Goal: Task Accomplishment & Management: Use online tool/utility

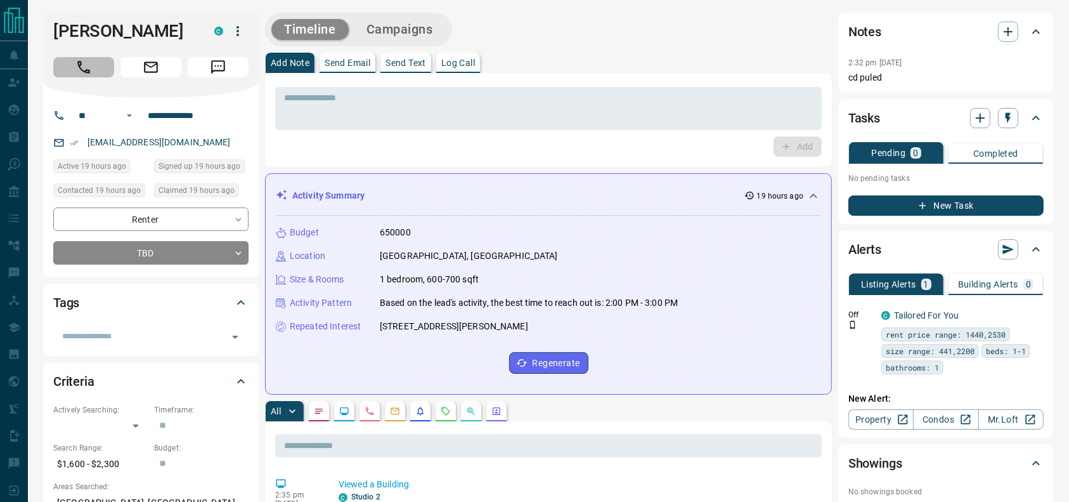
click at [105, 62] on button "Call" at bounding box center [83, 67] width 61 height 20
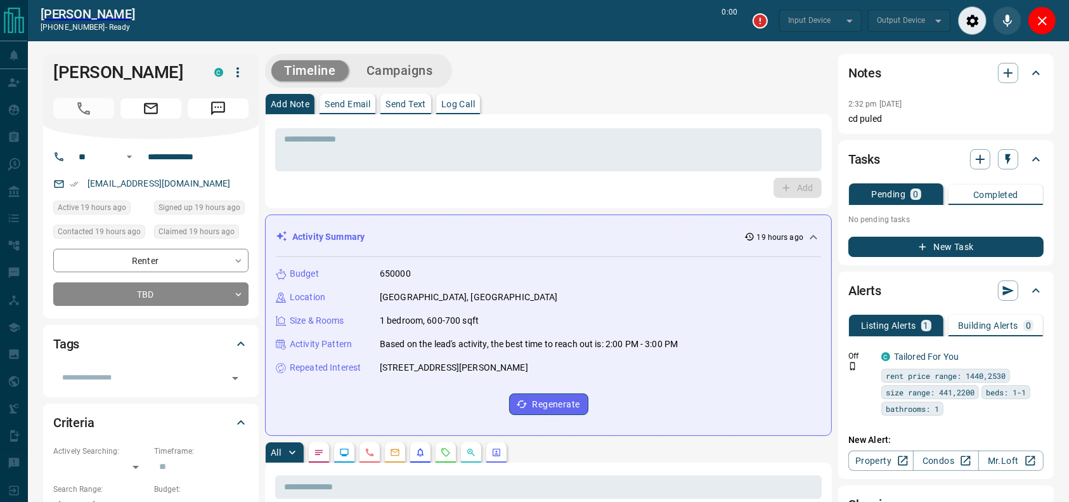
click at [76, 310] on div "**********" at bounding box center [151, 228] width 216 height 179
type input "*******"
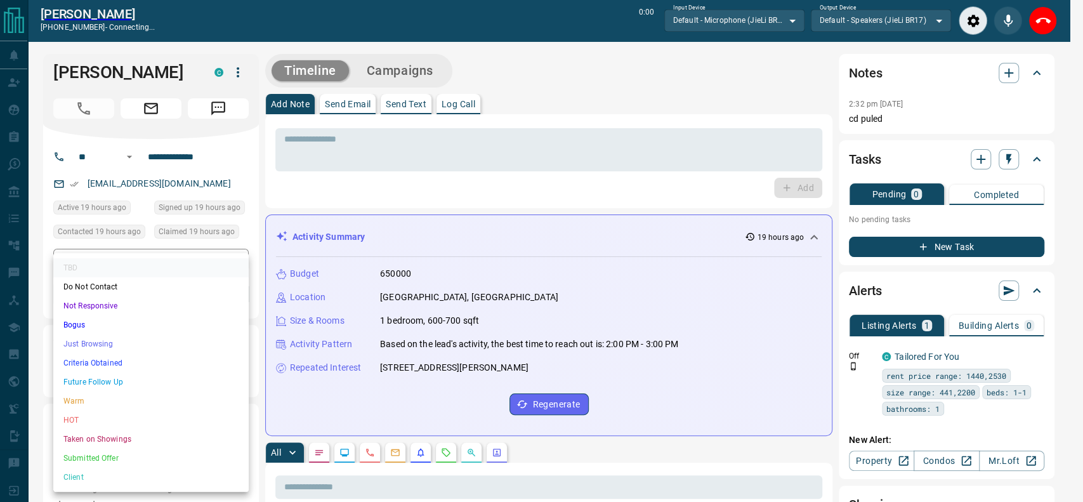
click at [124, 363] on li "Criteria Obtained" at bounding box center [150, 362] width 195 height 19
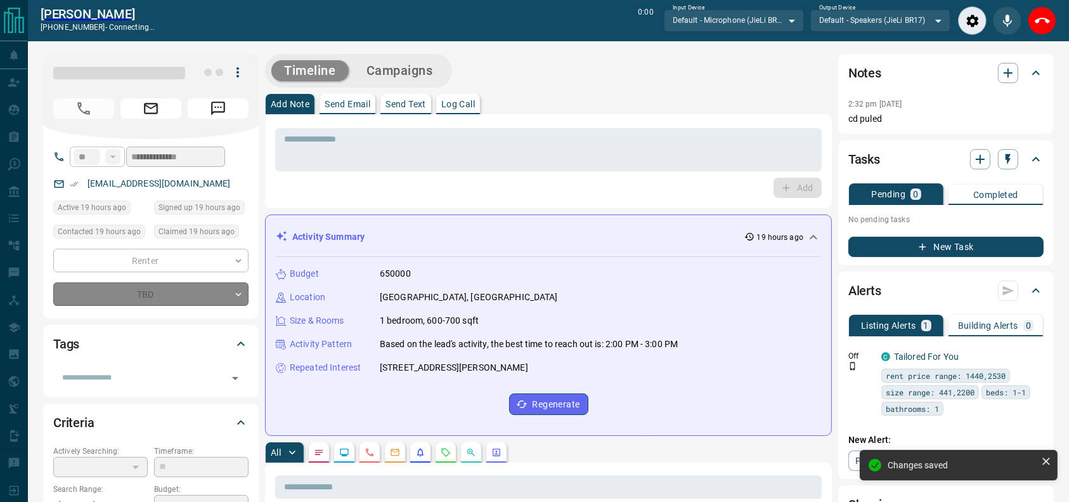
type input "*"
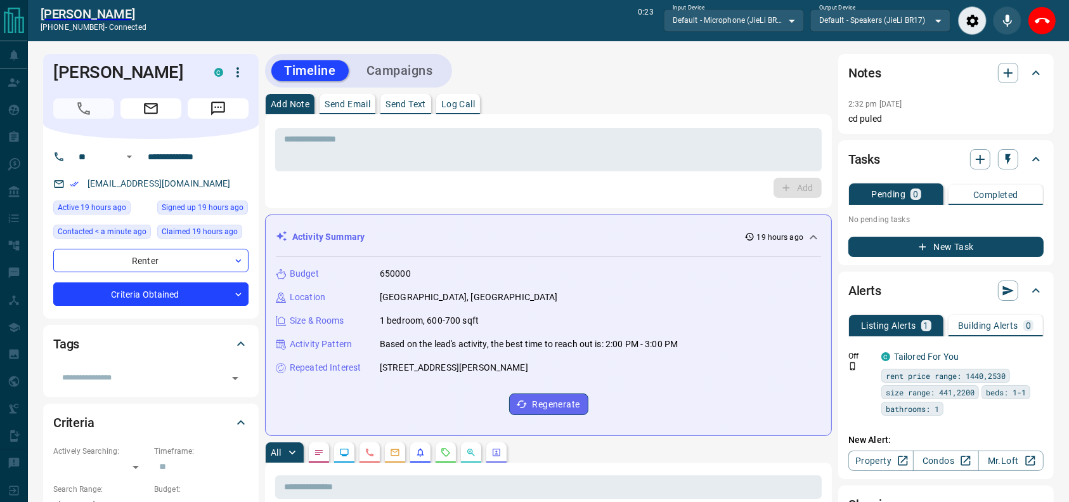
drag, startPoint x: 1033, startPoint y: 12, endPoint x: 627, endPoint y: 60, distance: 409.4
click at [1035, 10] on button "End Call" at bounding box center [1042, 20] width 29 height 29
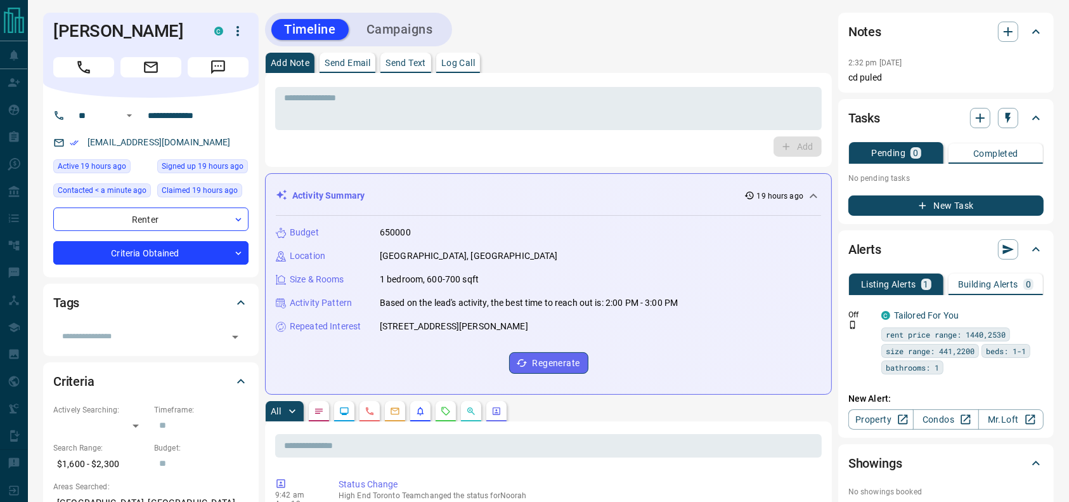
click at [443, 136] on div "* ​ Add" at bounding box center [548, 120] width 547 height 74
click at [389, 99] on textarea at bounding box center [548, 109] width 529 height 32
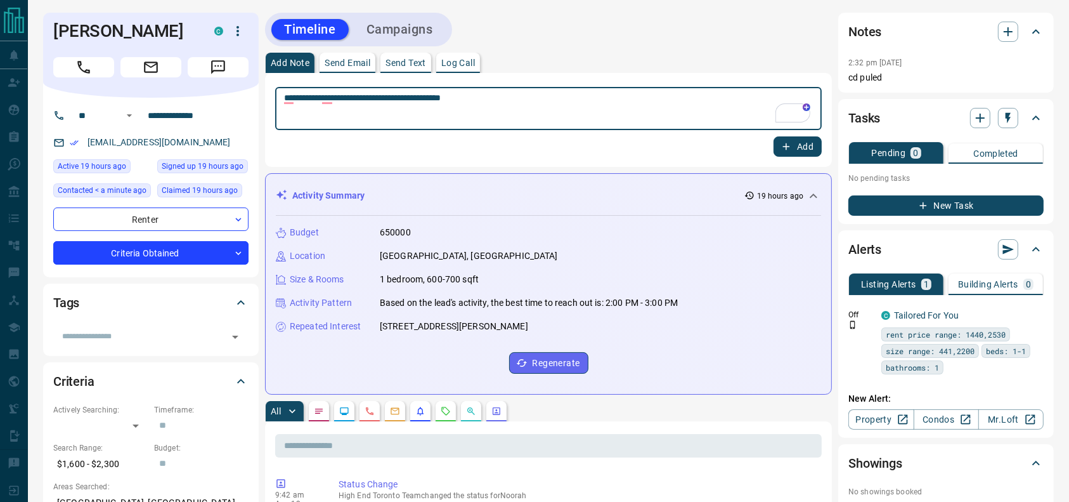
type textarea "**********"
click at [818, 143] on button "Add" at bounding box center [798, 146] width 48 height 20
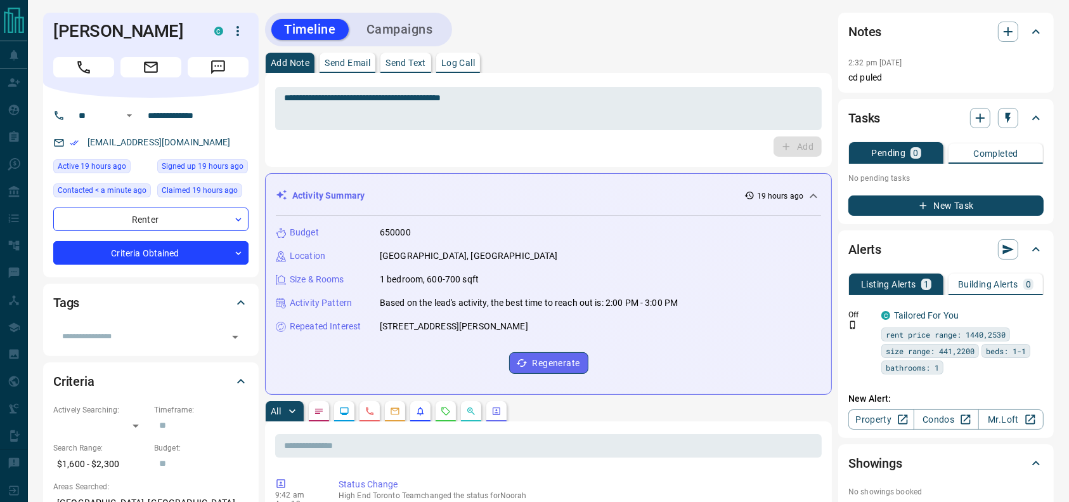
click at [429, 14] on div "Timeline Campaigns" at bounding box center [358, 30] width 187 height 34
click at [411, 19] on button "Campaigns" at bounding box center [400, 29] width 92 height 21
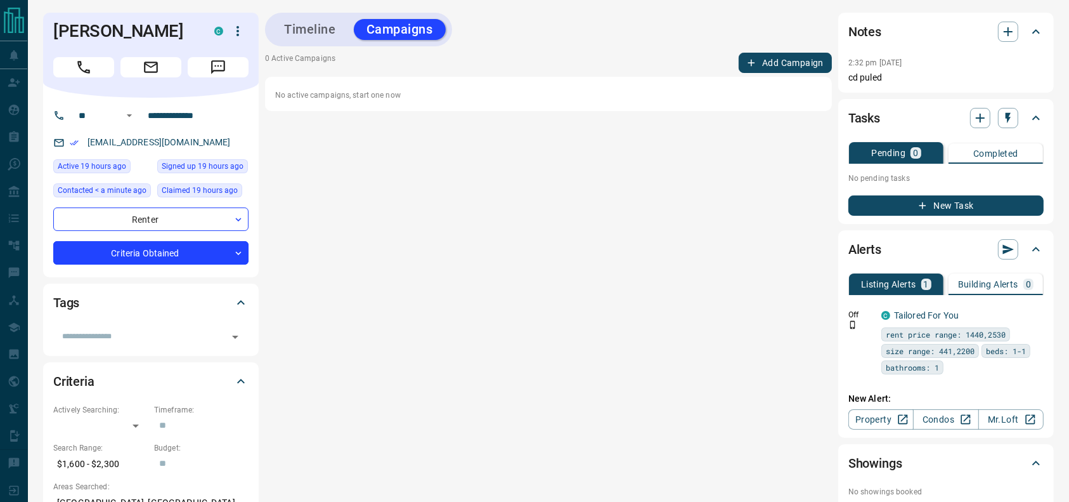
click at [749, 59] on icon "button" at bounding box center [751, 62] width 11 height 11
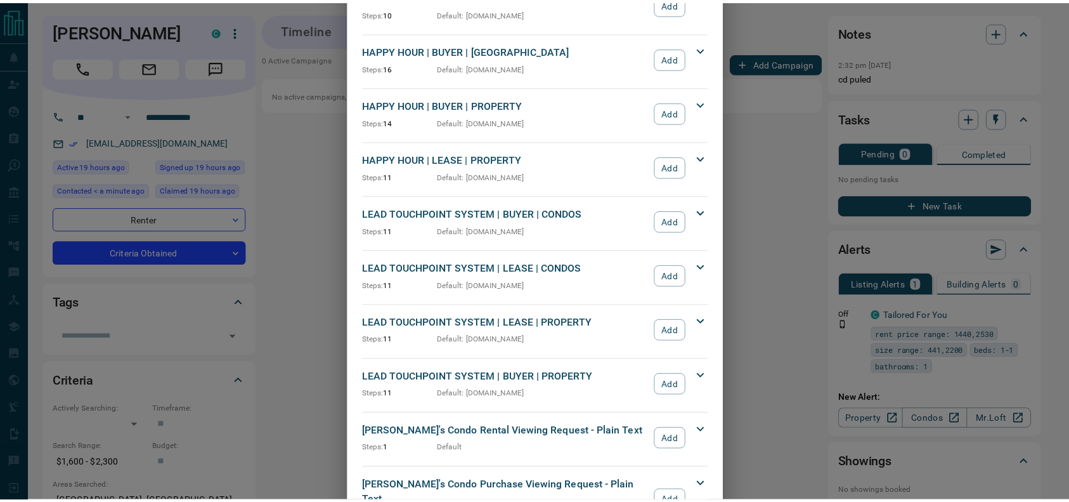
scroll to position [244, 0]
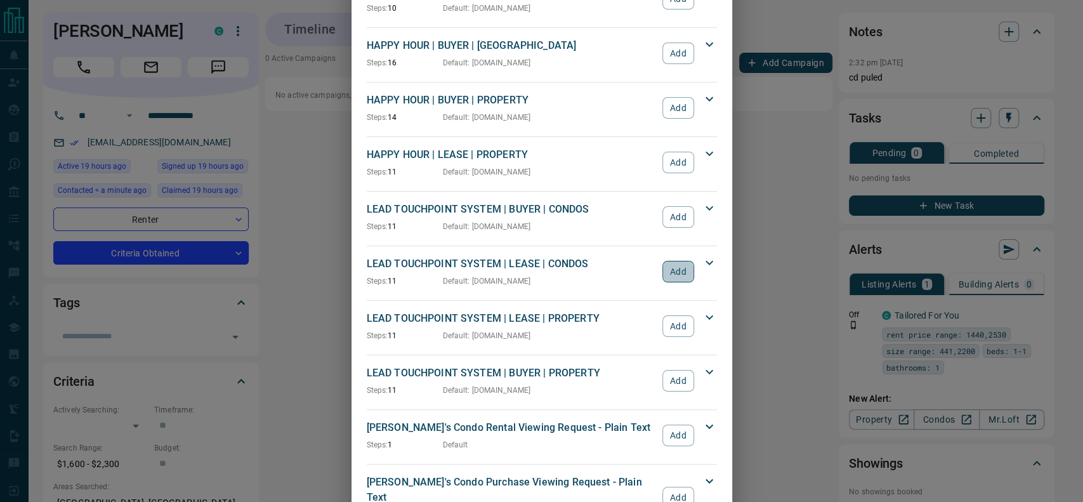
click at [670, 269] on button "Add" at bounding box center [677, 272] width 31 height 22
